Goal: Information Seeking & Learning: Find specific fact

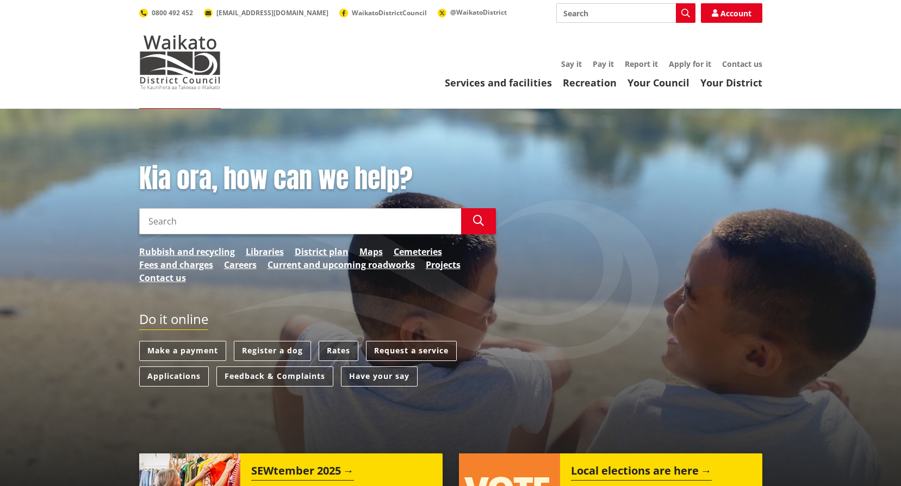
drag, startPoint x: 0, startPoint y: 0, endPoint x: 341, endPoint y: 351, distance: 489.3
click at [341, 351] on link "Rates" at bounding box center [339, 351] width 40 height 20
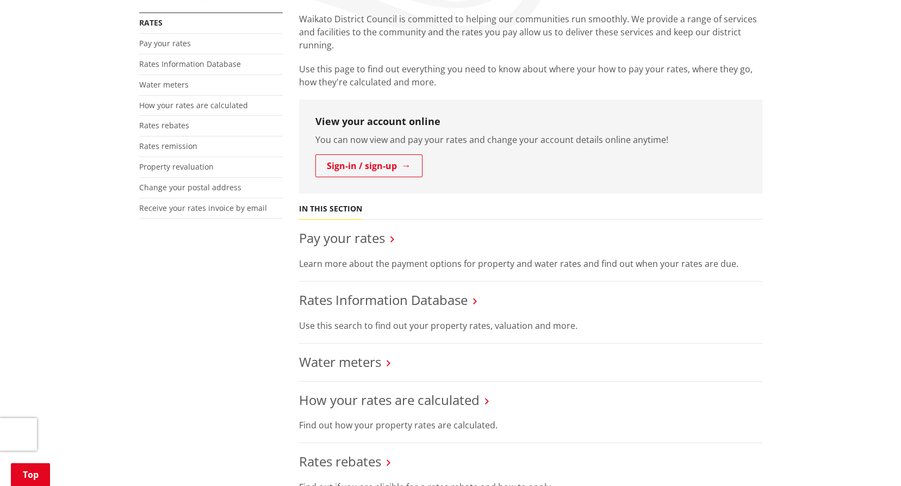
scroll to position [217, 0]
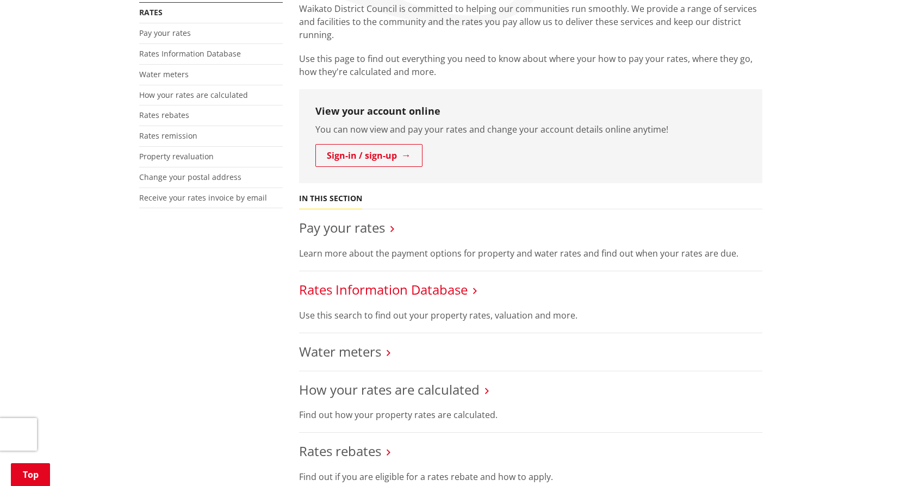
click at [366, 291] on link "Rates Information Database" at bounding box center [383, 289] width 169 height 18
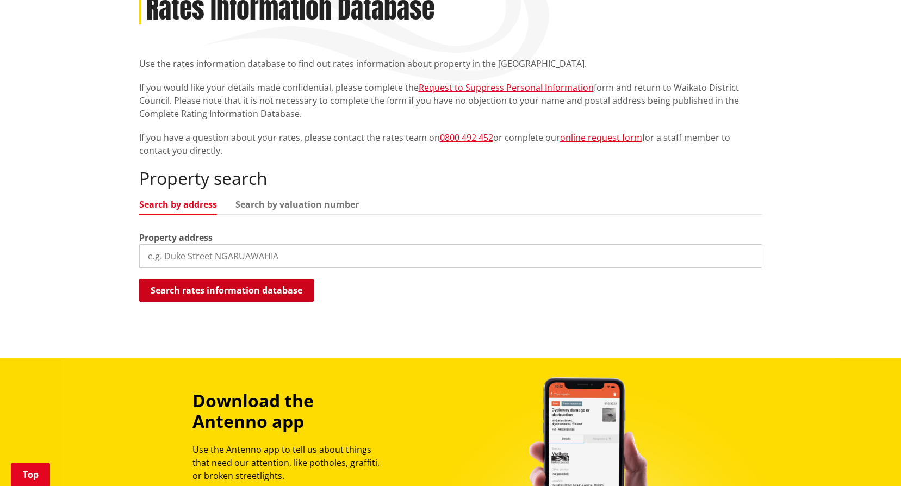
scroll to position [163, 0]
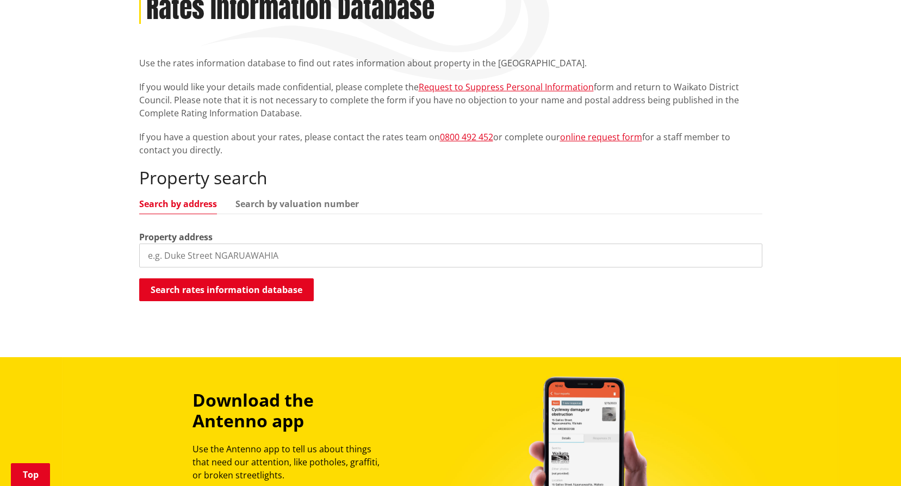
click at [170, 246] on input "search" at bounding box center [450, 256] width 623 height 24
type input "103B Harris Street Huntly"
click at [198, 289] on button "Search rates information database" at bounding box center [226, 289] width 174 height 23
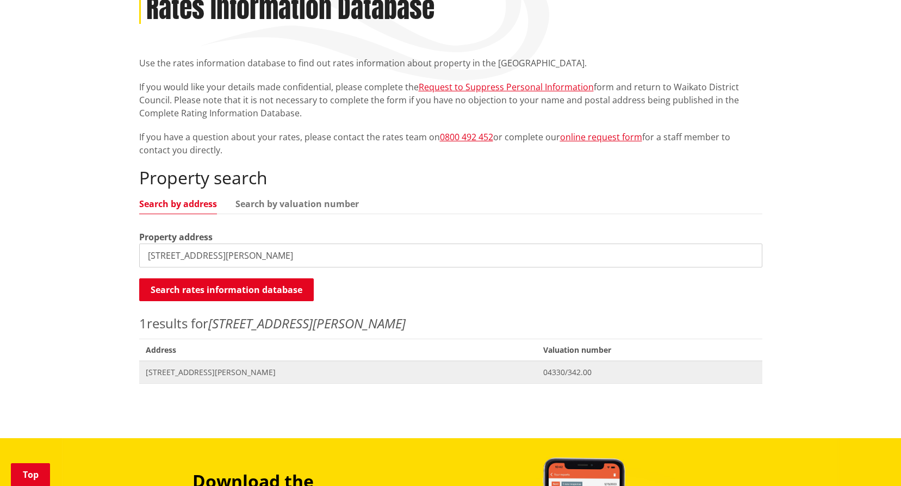
click at [204, 373] on span "103B Harris Street HUNTLY" at bounding box center [338, 372] width 385 height 11
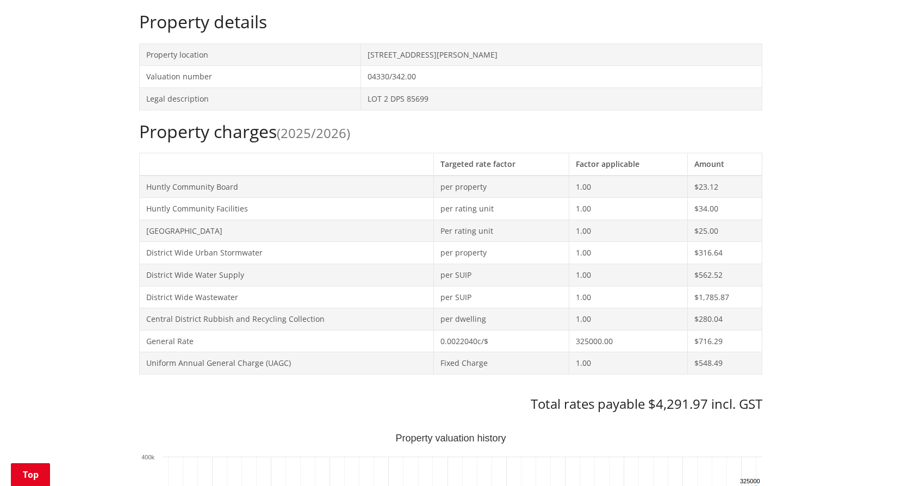
scroll to position [380, 0]
